Goal: Check status: Check status

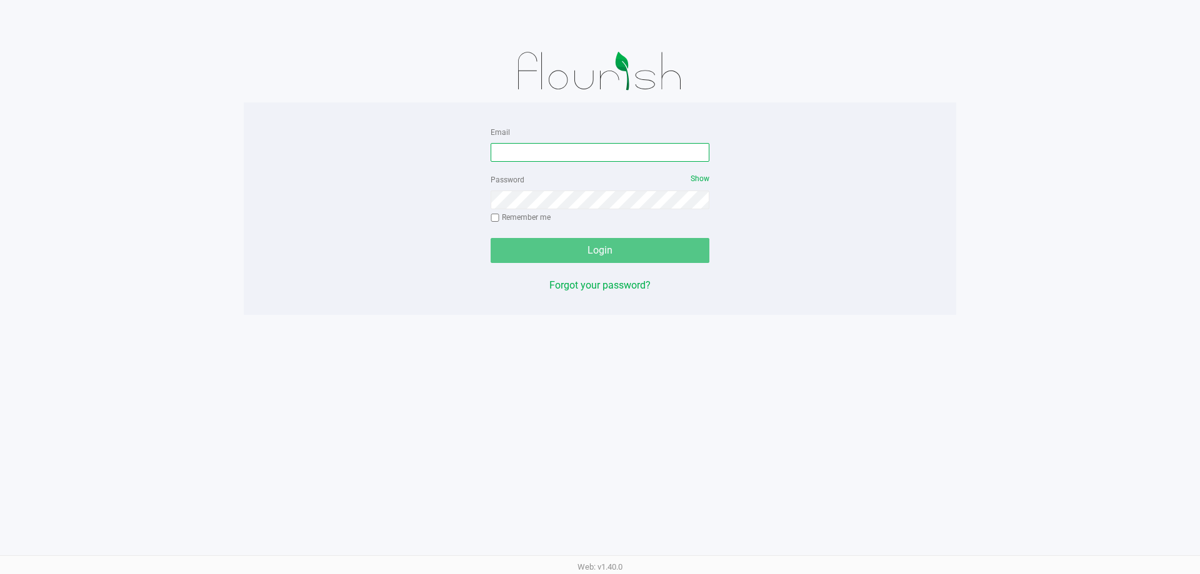
click at [611, 156] on input "Email" at bounding box center [600, 152] width 219 height 19
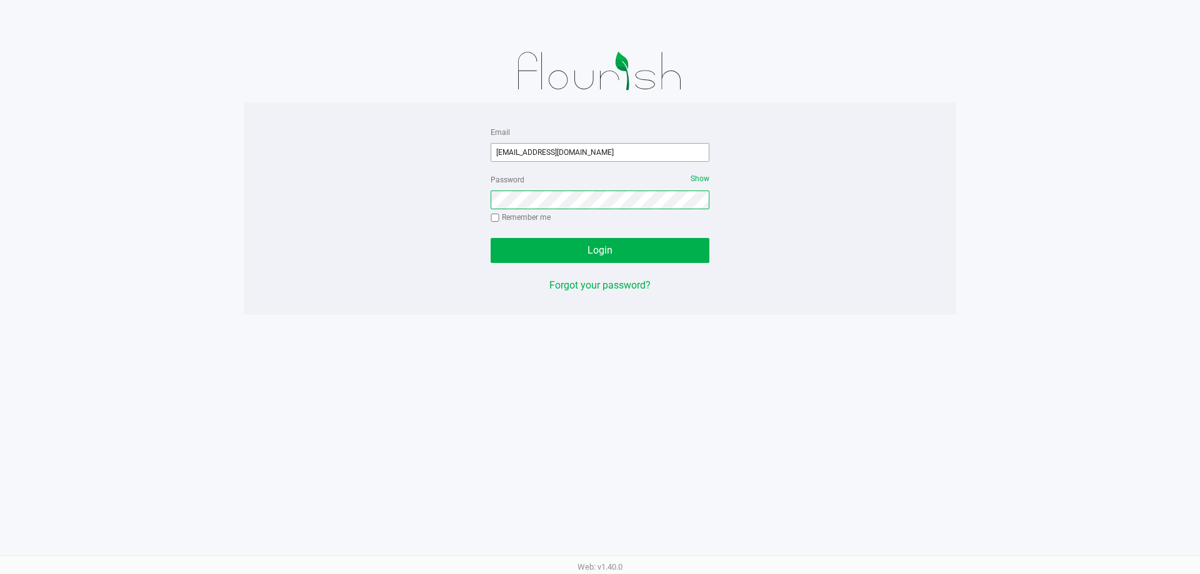
click at [491, 238] on button "Login" at bounding box center [600, 250] width 219 height 25
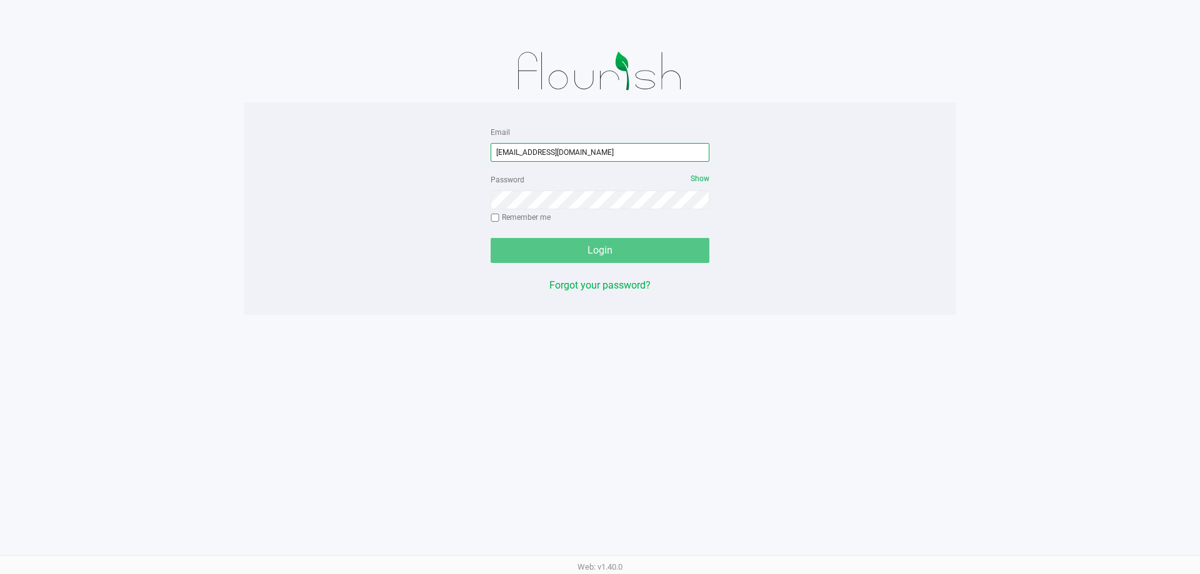
click at [626, 155] on input "[EMAIL_ADDRESS][DOMAIN_NAME]" at bounding box center [600, 152] width 219 height 19
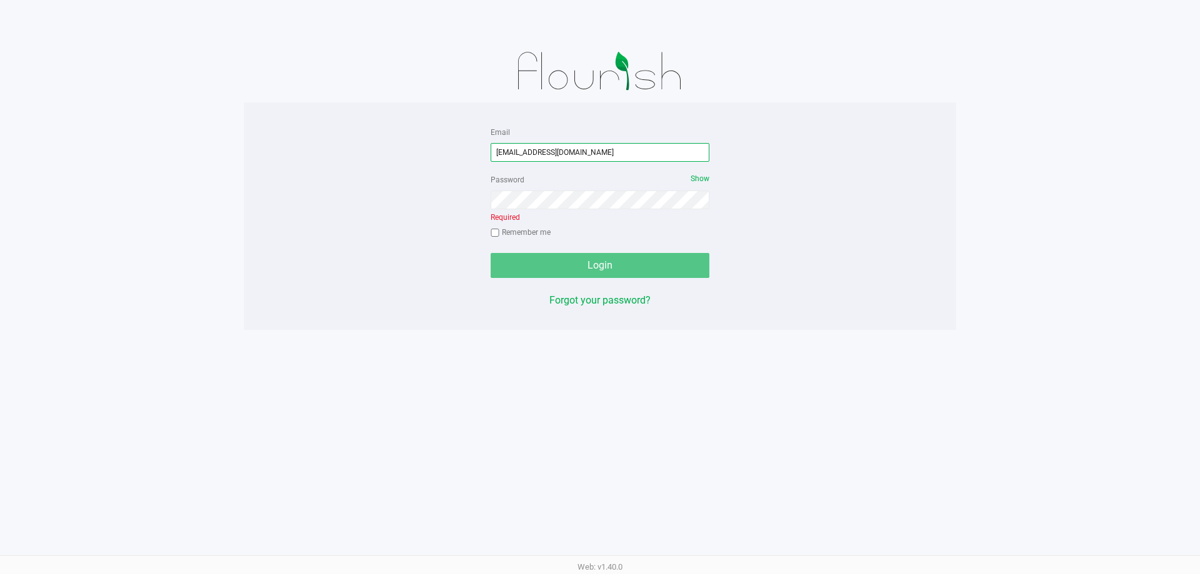
click at [625, 155] on input "[EMAIL_ADDRESS][DOMAIN_NAME]" at bounding box center [600, 152] width 219 height 19
type input "[EMAIL_ADDRESS][DOMAIN_NAME]"
click at [605, 209] on div "Password Show Required Remember me" at bounding box center [600, 207] width 219 height 71
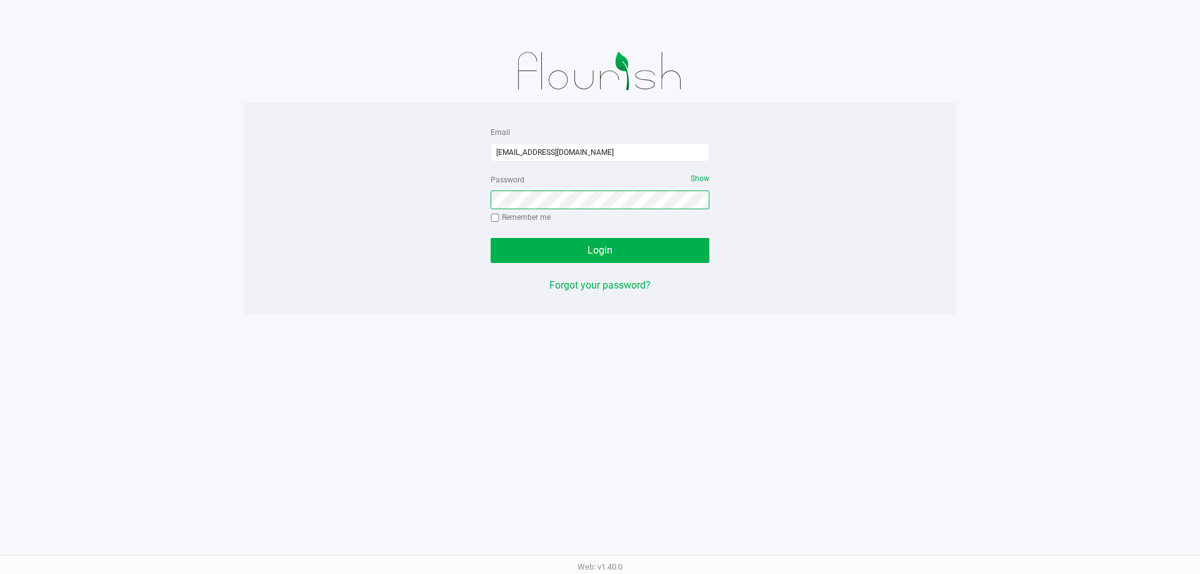
click at [491, 238] on button "Login" at bounding box center [600, 250] width 219 height 25
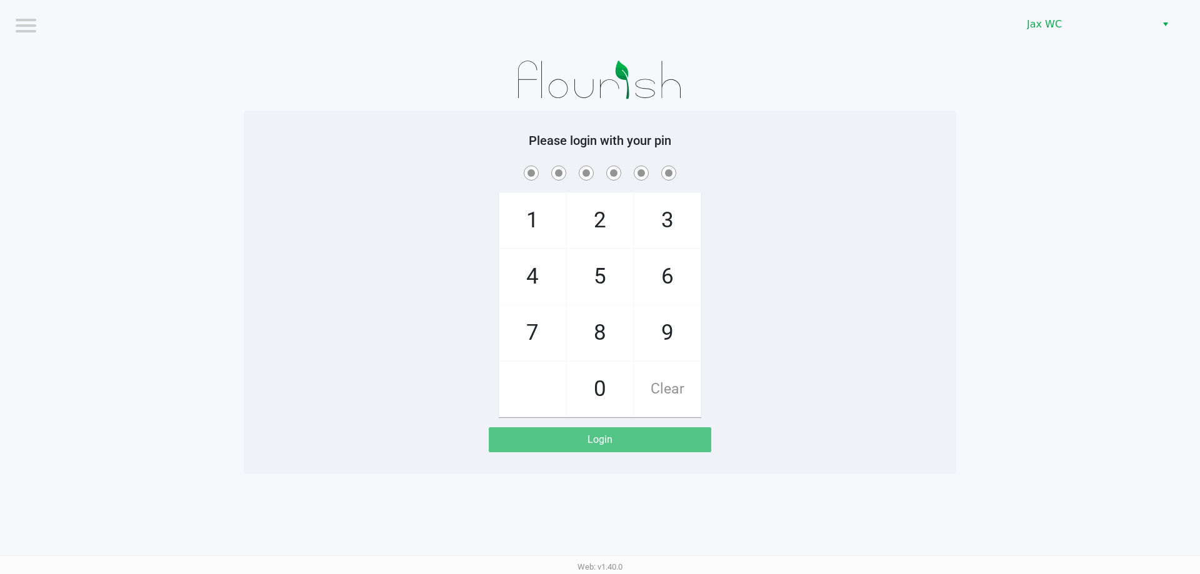
click at [804, 187] on div "1 4 7 2 5 8 0 3 6 9 Clear" at bounding box center [600, 290] width 713 height 254
checkbox input "true"
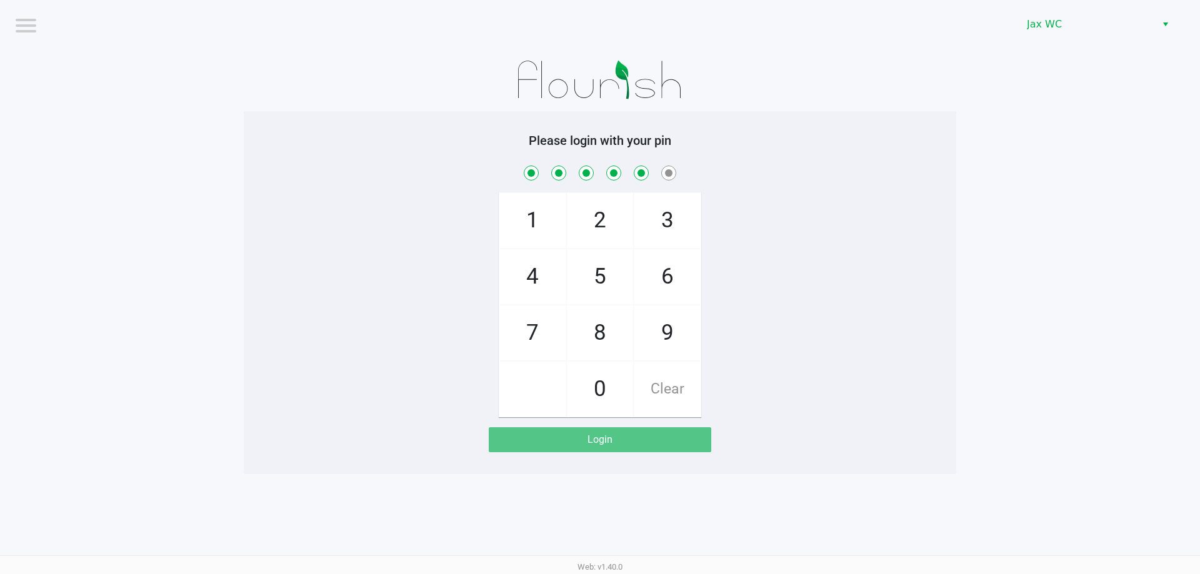
checkbox input "true"
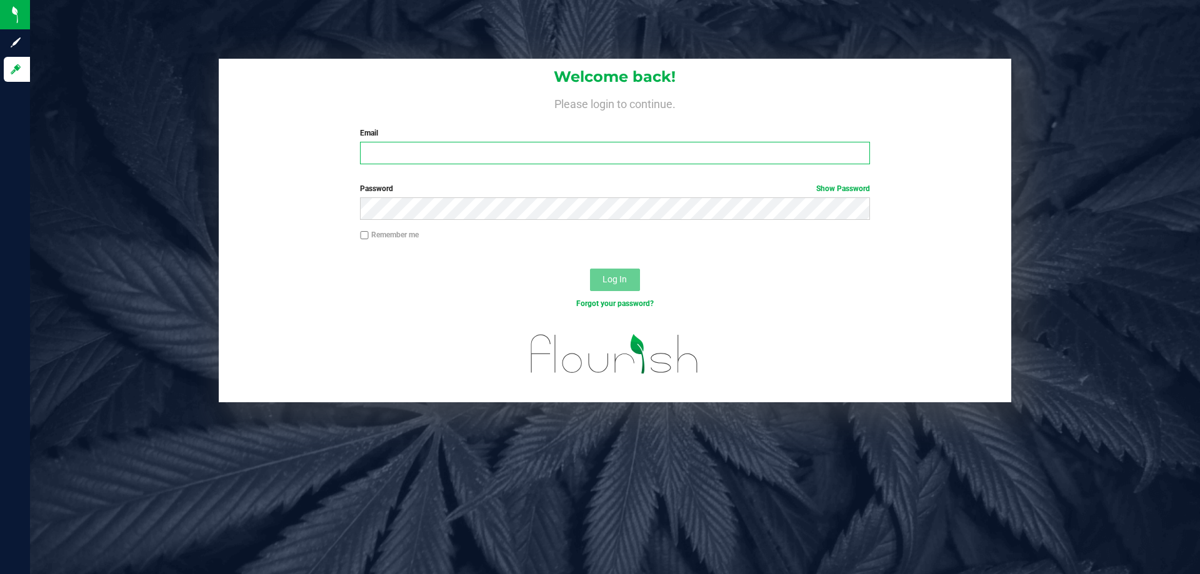
click at [475, 154] on input "Email" at bounding box center [614, 153] width 509 height 23
type input "[EMAIL_ADDRESS][DOMAIN_NAME]"
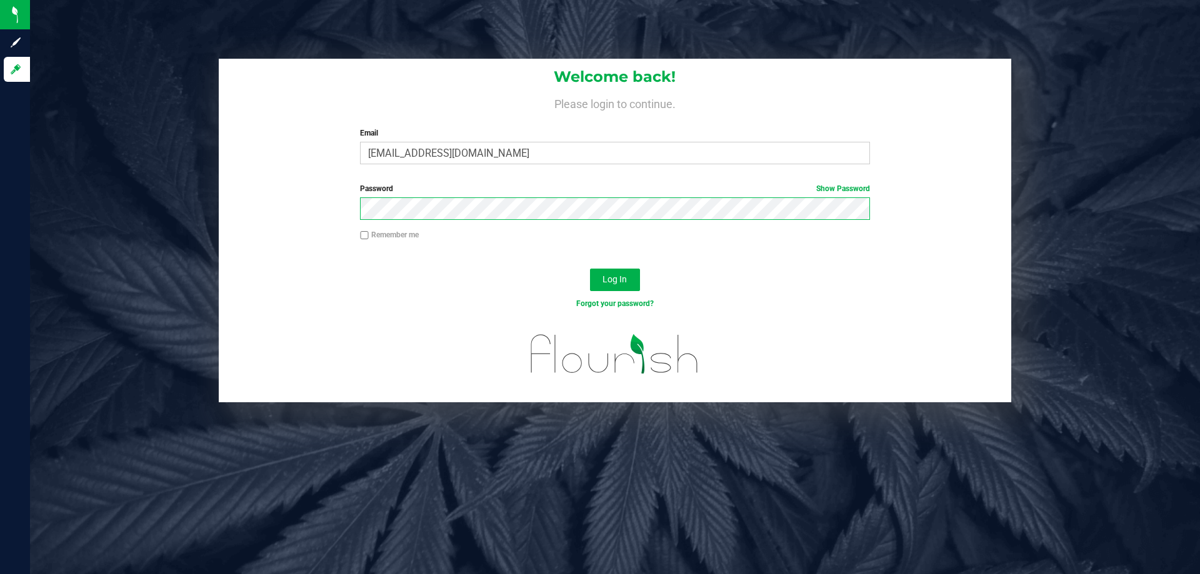
click at [590, 269] on button "Log In" at bounding box center [615, 280] width 50 height 23
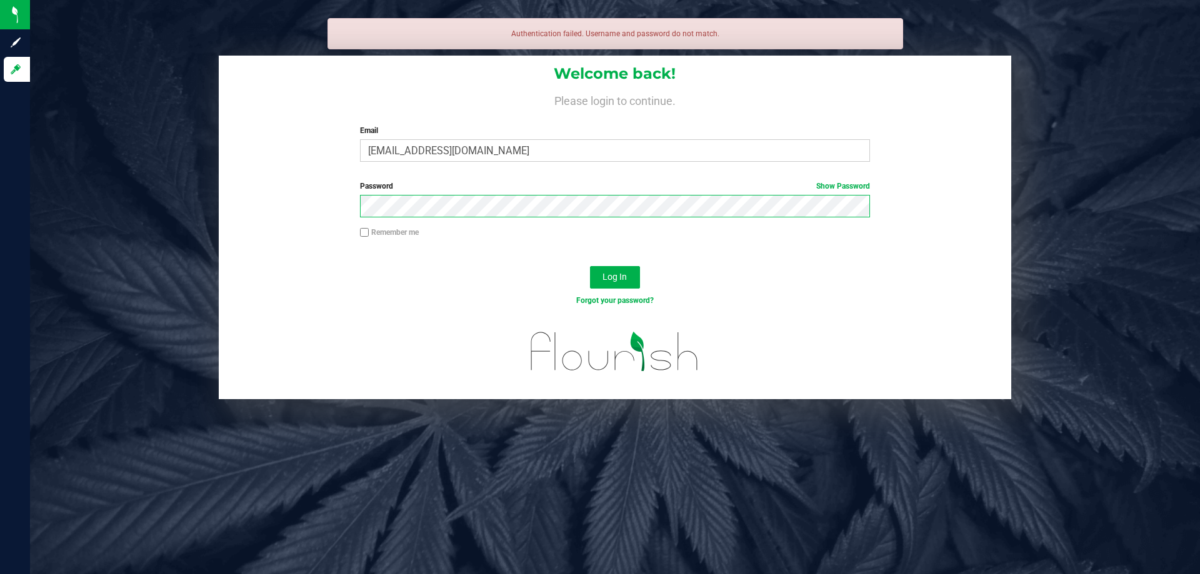
click at [590, 266] on button "Log In" at bounding box center [615, 277] width 50 height 23
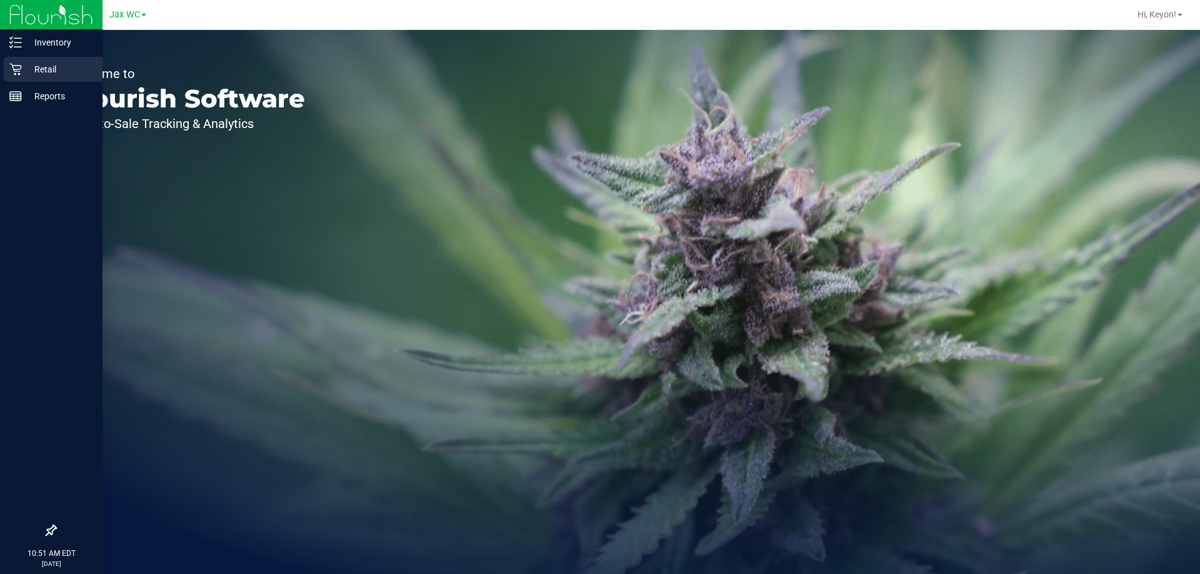
click at [19, 73] on icon at bounding box center [15, 70] width 12 height 12
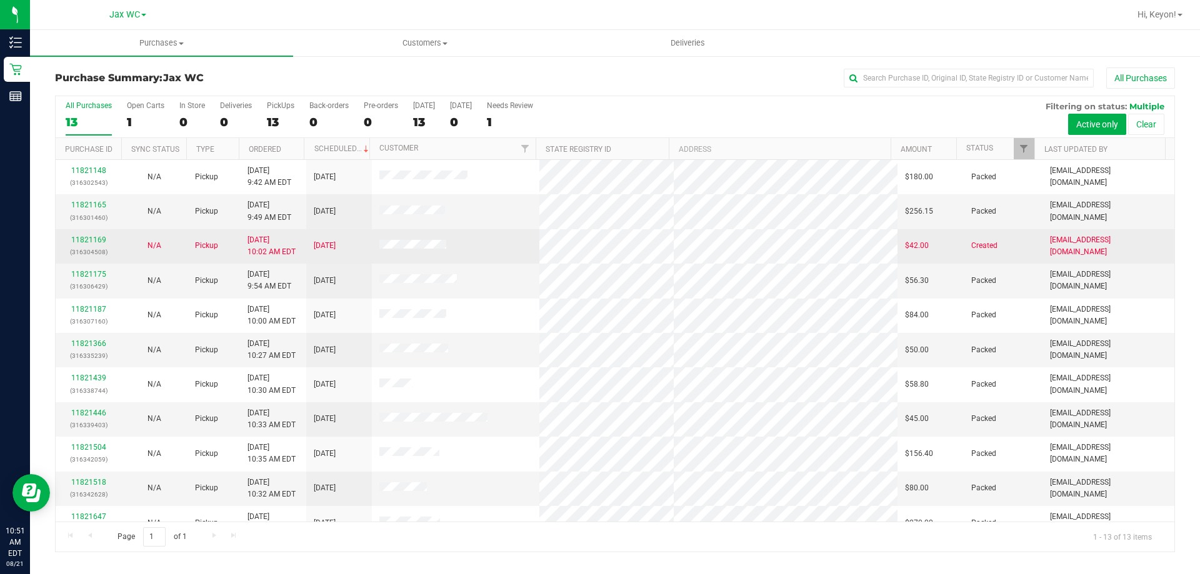
click at [90, 246] on p "(316304508)" at bounding box center [88, 252] width 51 height 12
click at [89, 244] on link "11821169" at bounding box center [88, 240] width 35 height 9
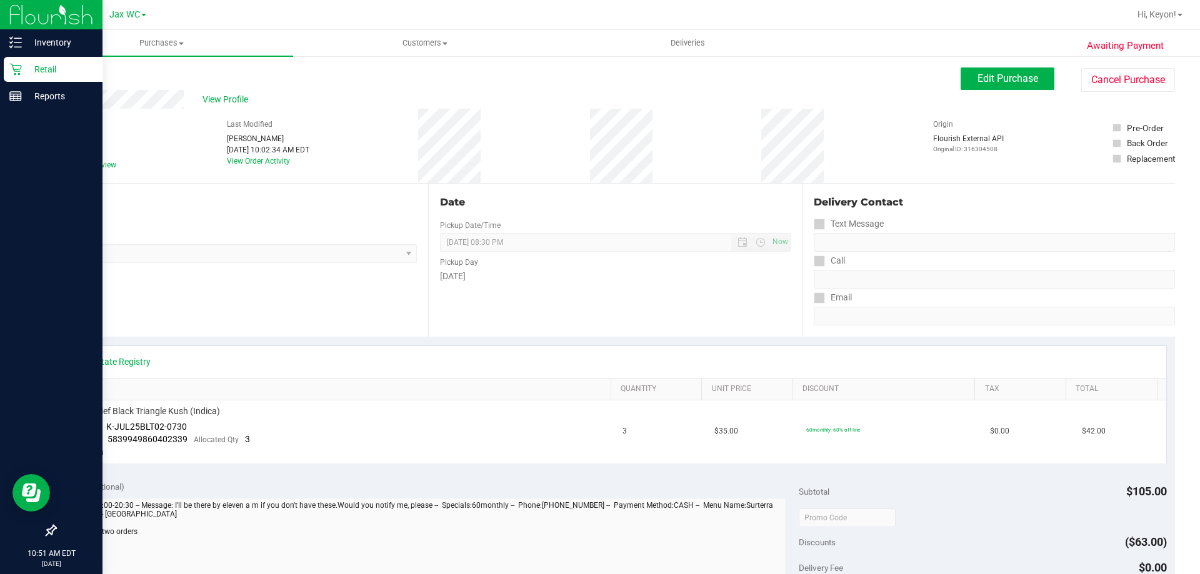
click at [32, 59] on div "Retail" at bounding box center [53, 69] width 99 height 25
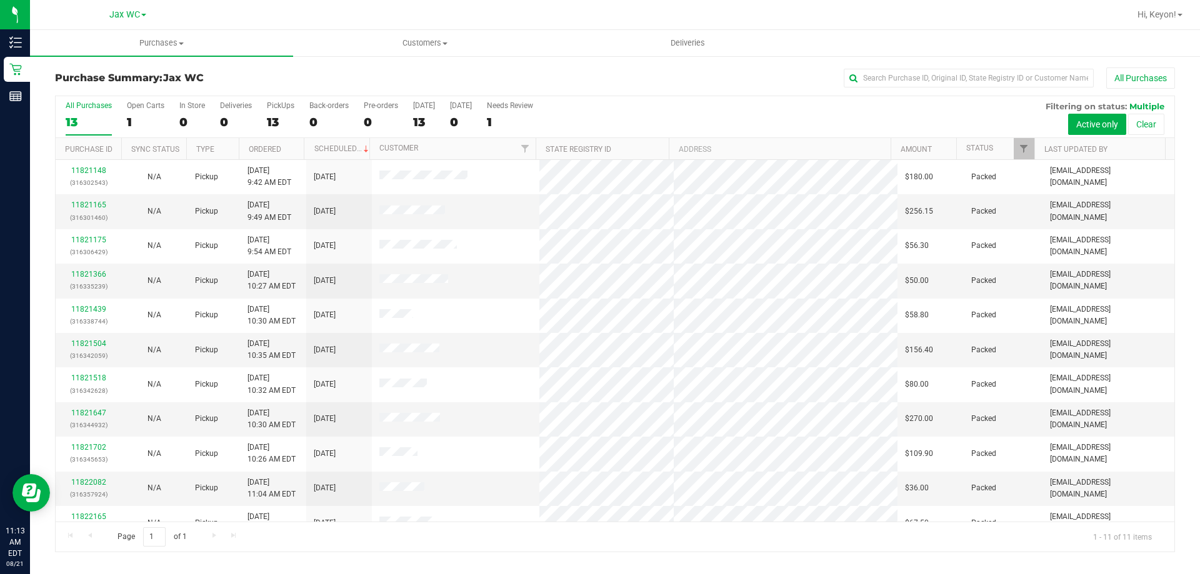
click at [584, 73] on div "All Purchases" at bounding box center [801, 78] width 747 height 21
click at [653, 108] on div "All Purchases 13 Open Carts 1 In Store 0 Deliveries 0 PickUps 13 Back-orders 0 …" at bounding box center [615, 117] width 1119 height 42
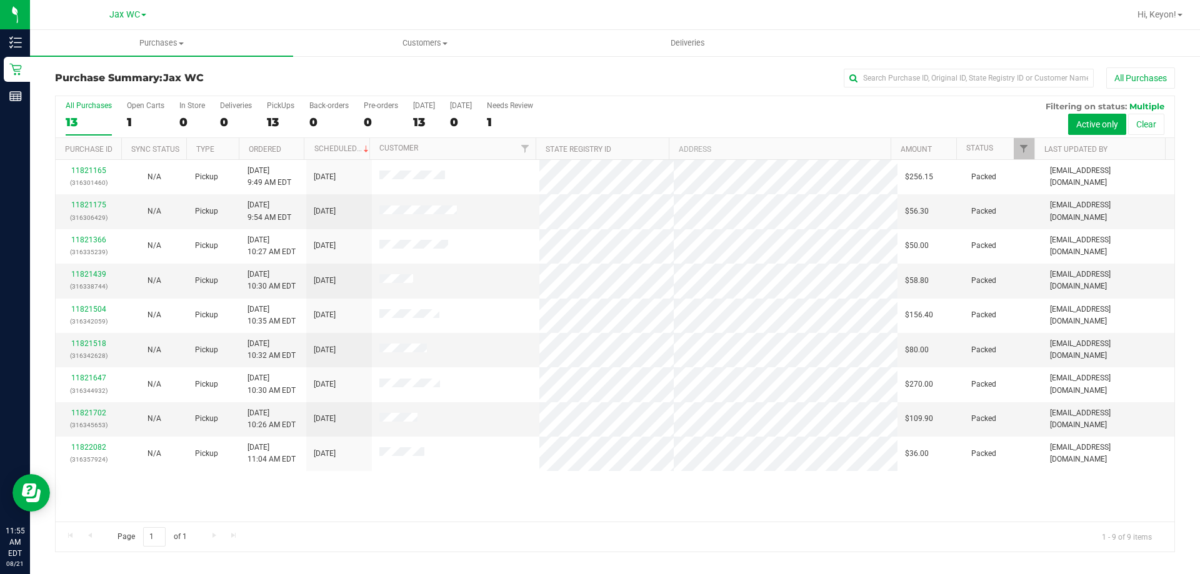
click at [798, 508] on div "11821165 (316301460) N/A Pickup [DATE] 9:49 AM EDT 8/21/2025 $256.15 Packed [EM…" at bounding box center [615, 341] width 1119 height 362
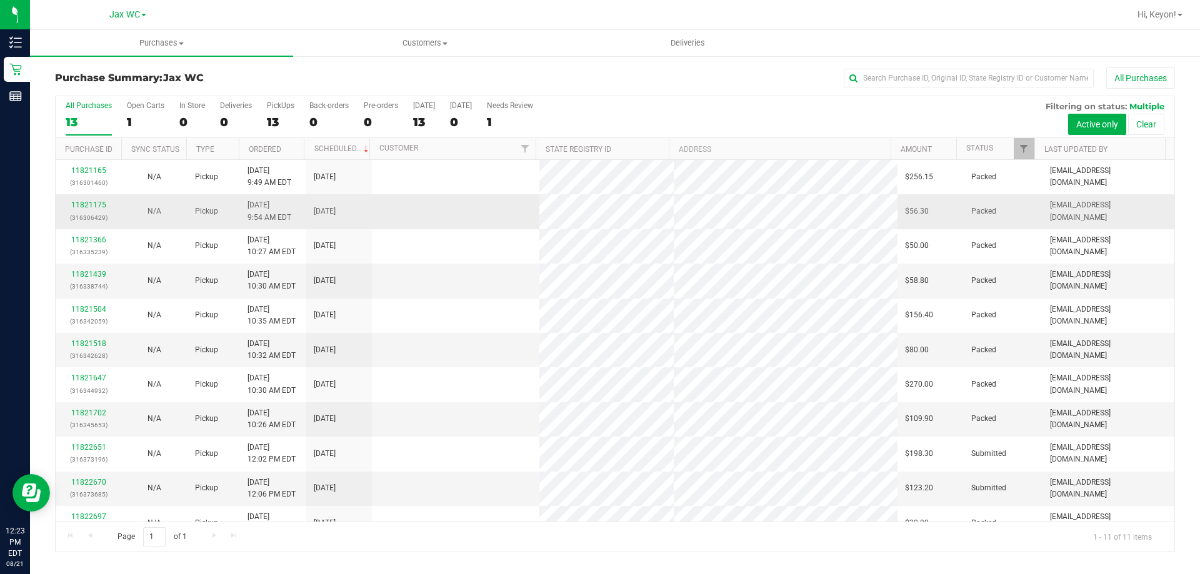
scroll to position [18, 0]
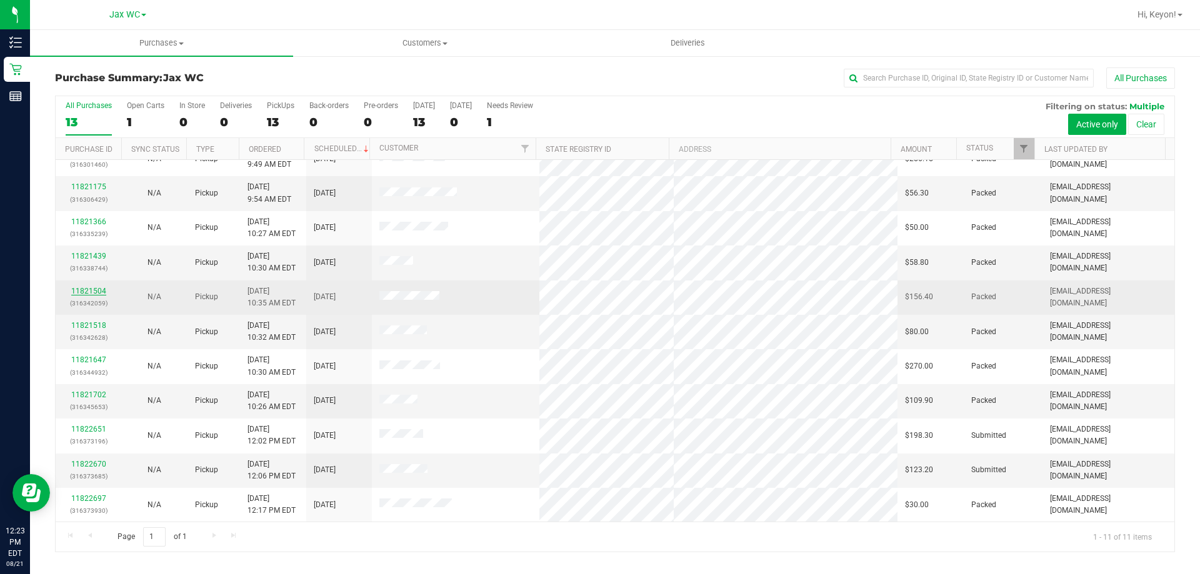
click at [93, 291] on link "11821504" at bounding box center [88, 291] width 35 height 9
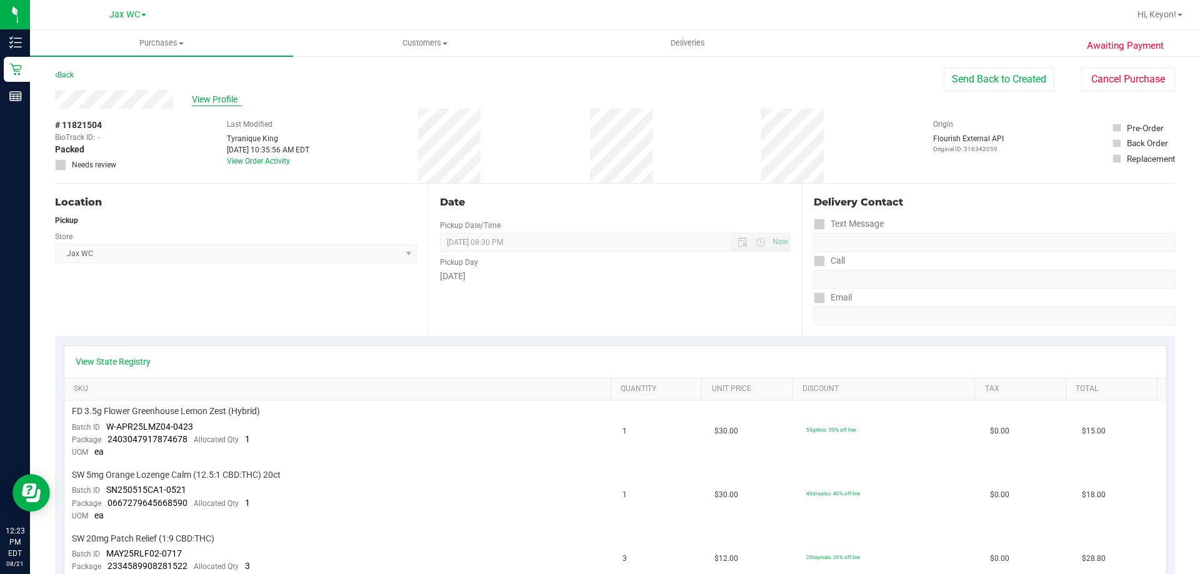
click at [221, 94] on span "View Profile" at bounding box center [217, 99] width 50 height 13
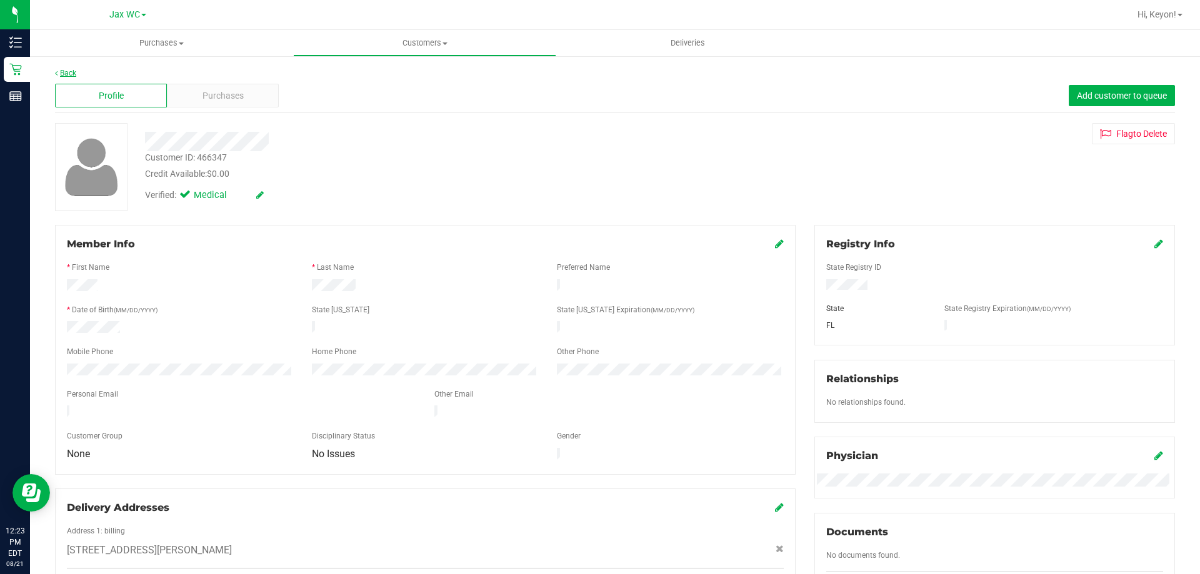
click at [68, 76] on link "Back" at bounding box center [65, 73] width 21 height 9
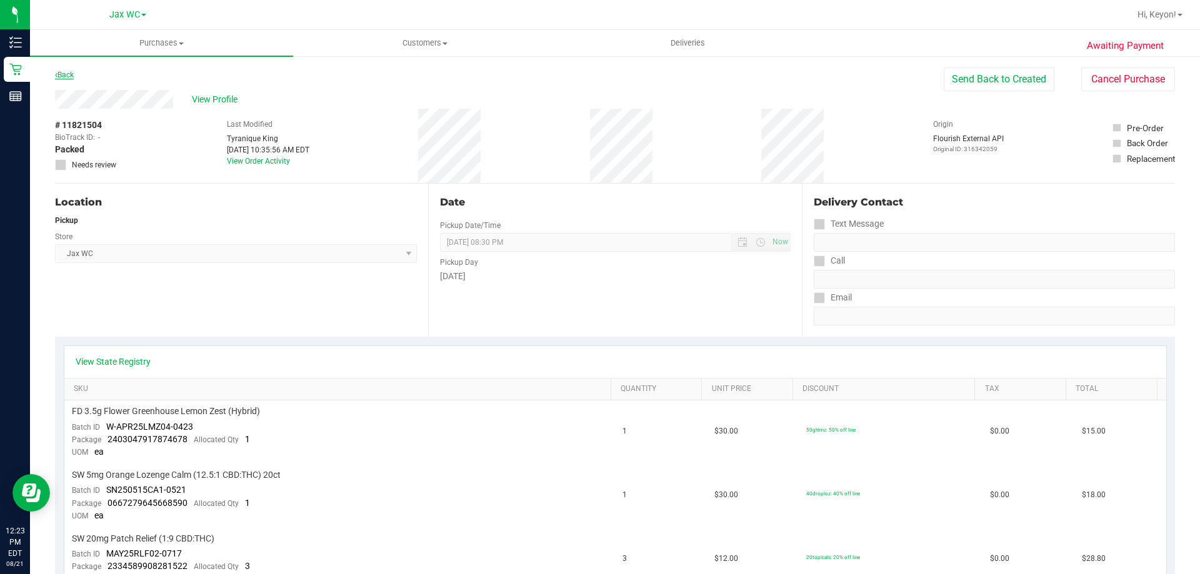
click at [66, 79] on link "Back" at bounding box center [64, 75] width 19 height 9
